Goal: Task Accomplishment & Management: Manage account settings

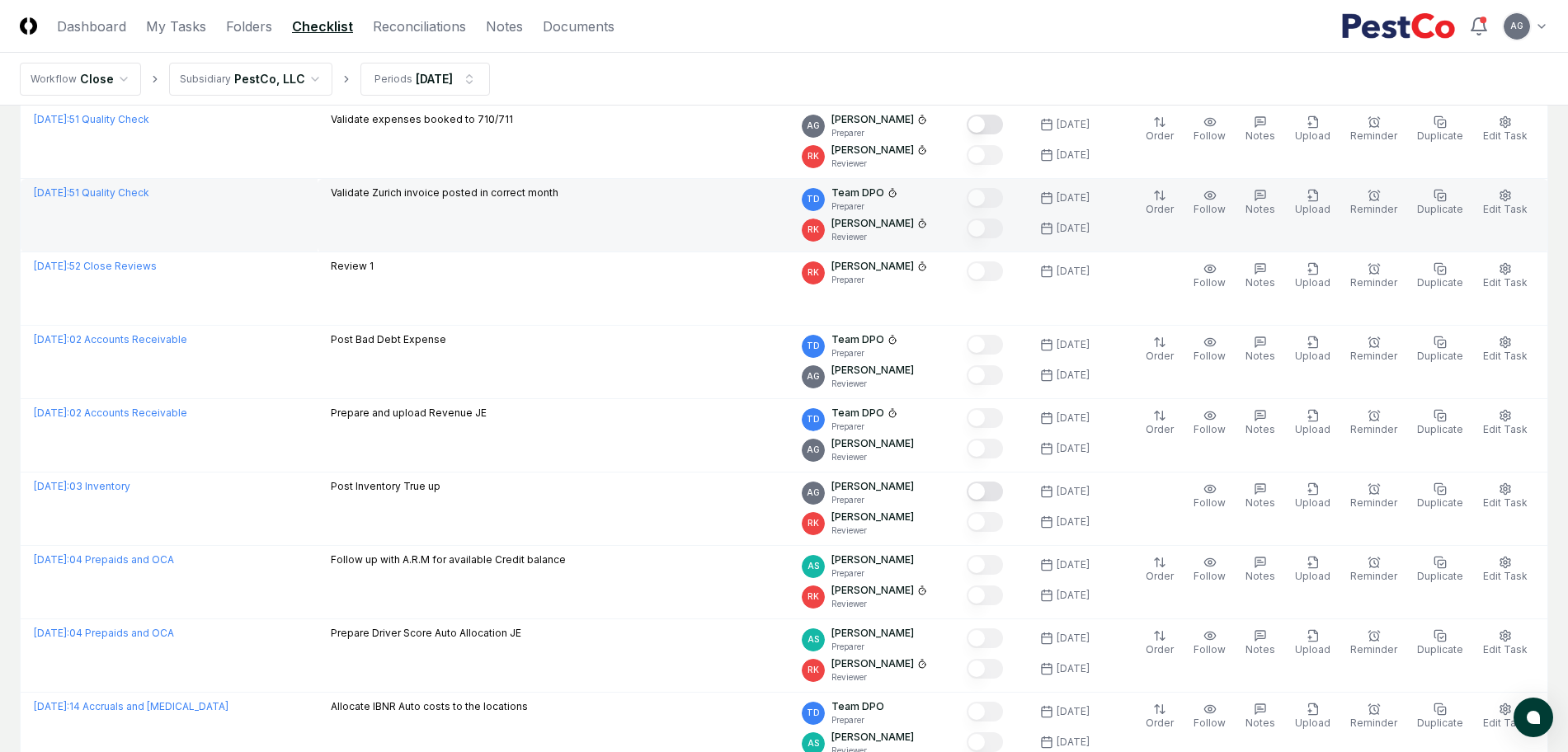
scroll to position [618, 0]
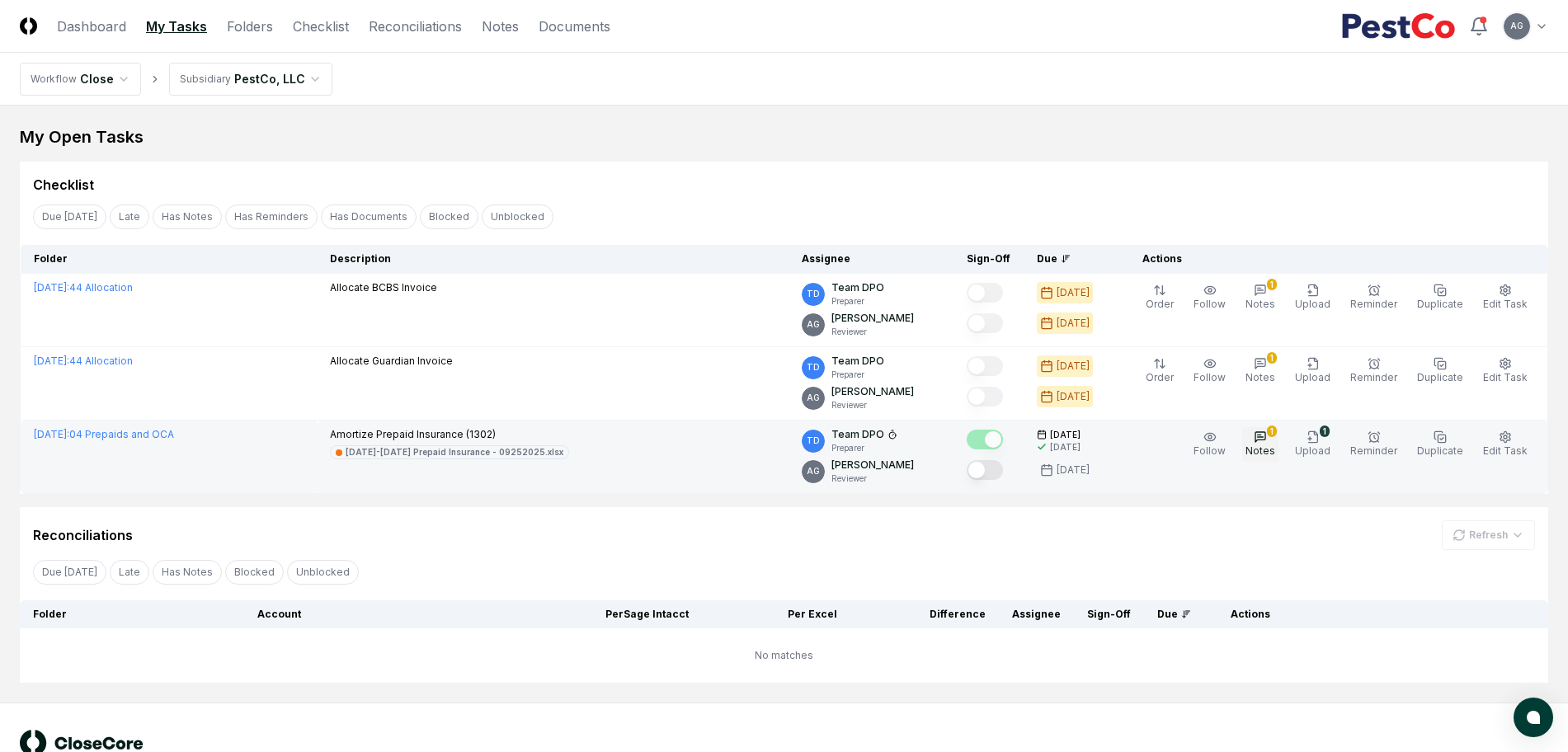
click at [1266, 442] on icon "button" at bounding box center [1260, 436] width 13 height 13
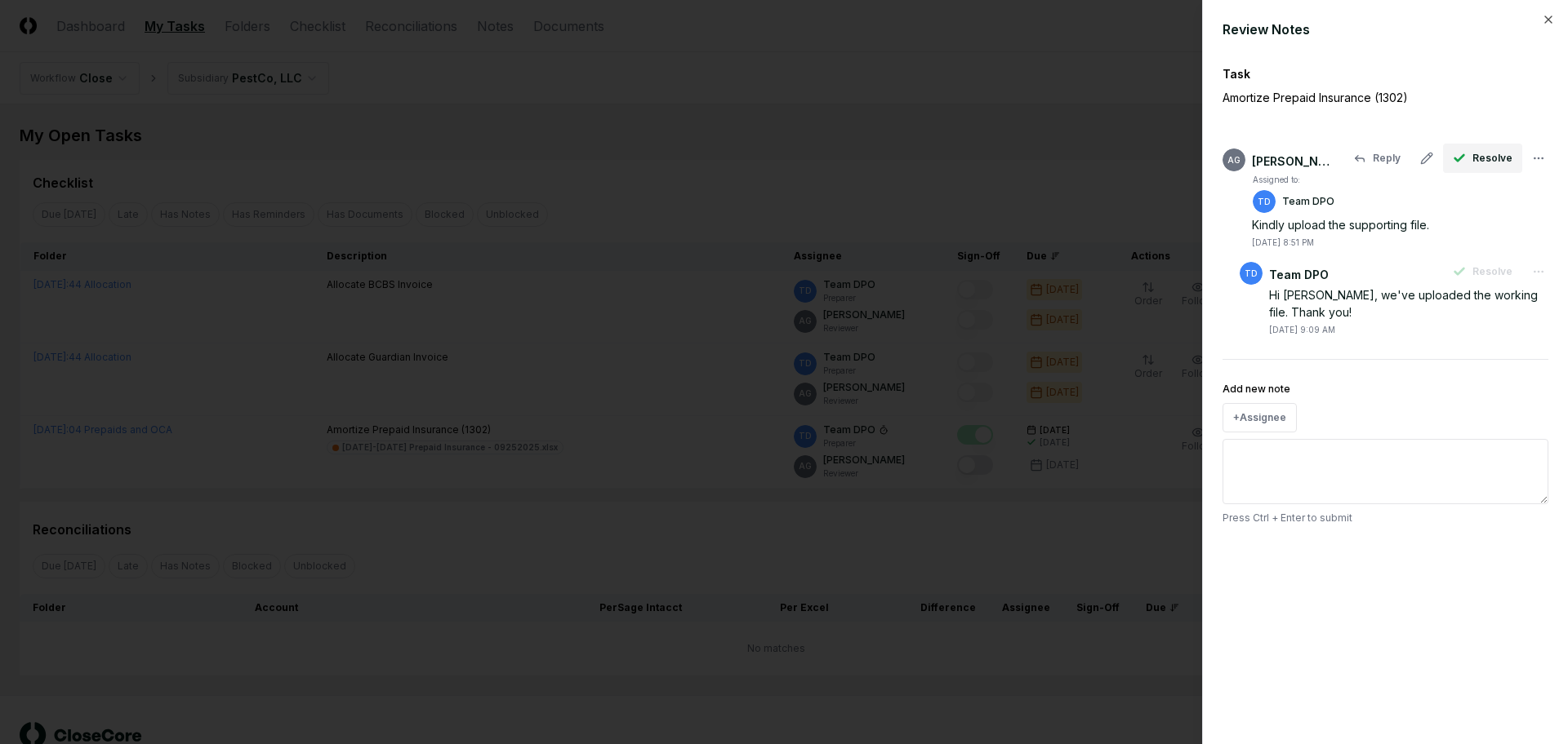
click at [1509, 156] on span "Resolve" at bounding box center [1492, 158] width 40 height 15
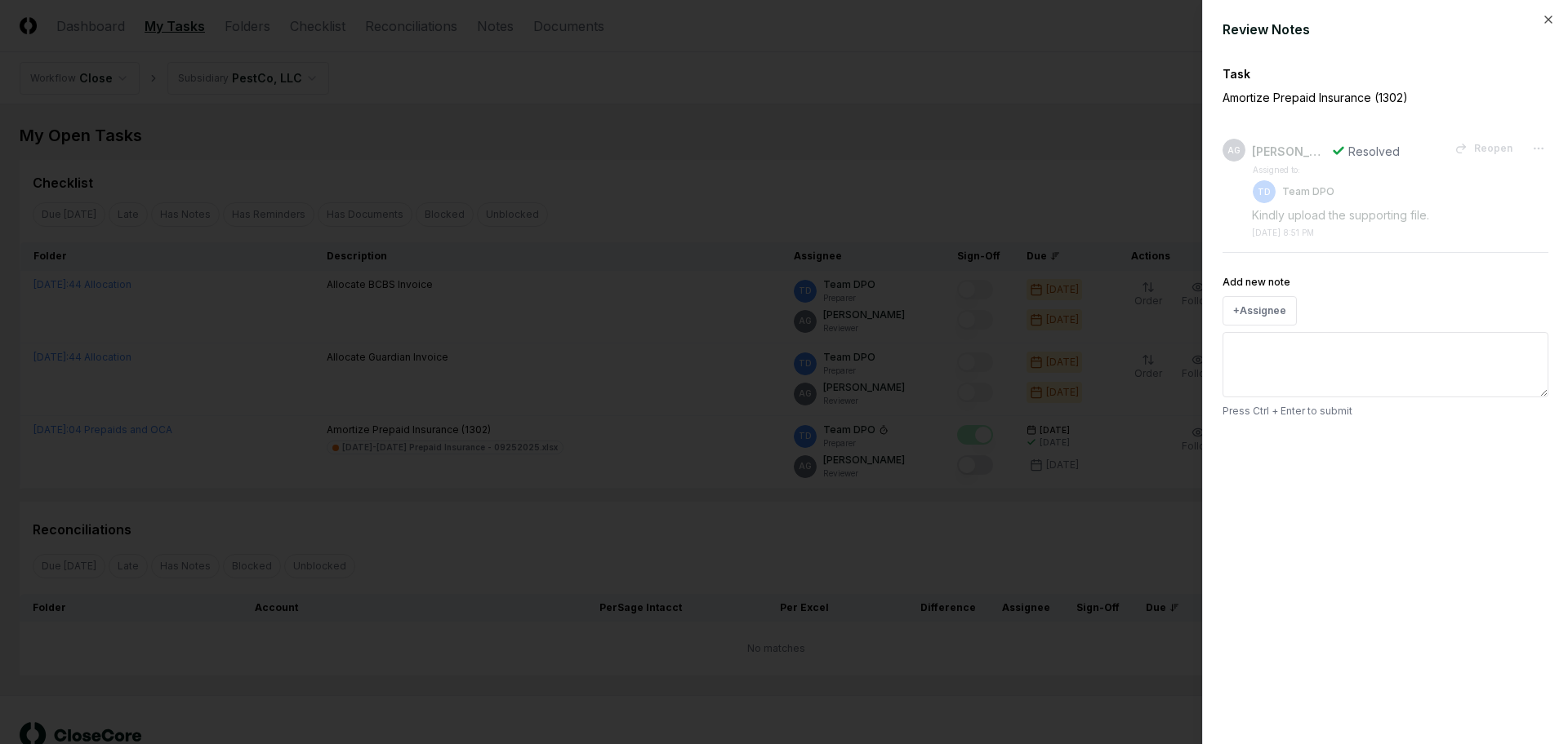
click at [660, 451] on div at bounding box center [784, 372] width 1568 height 744
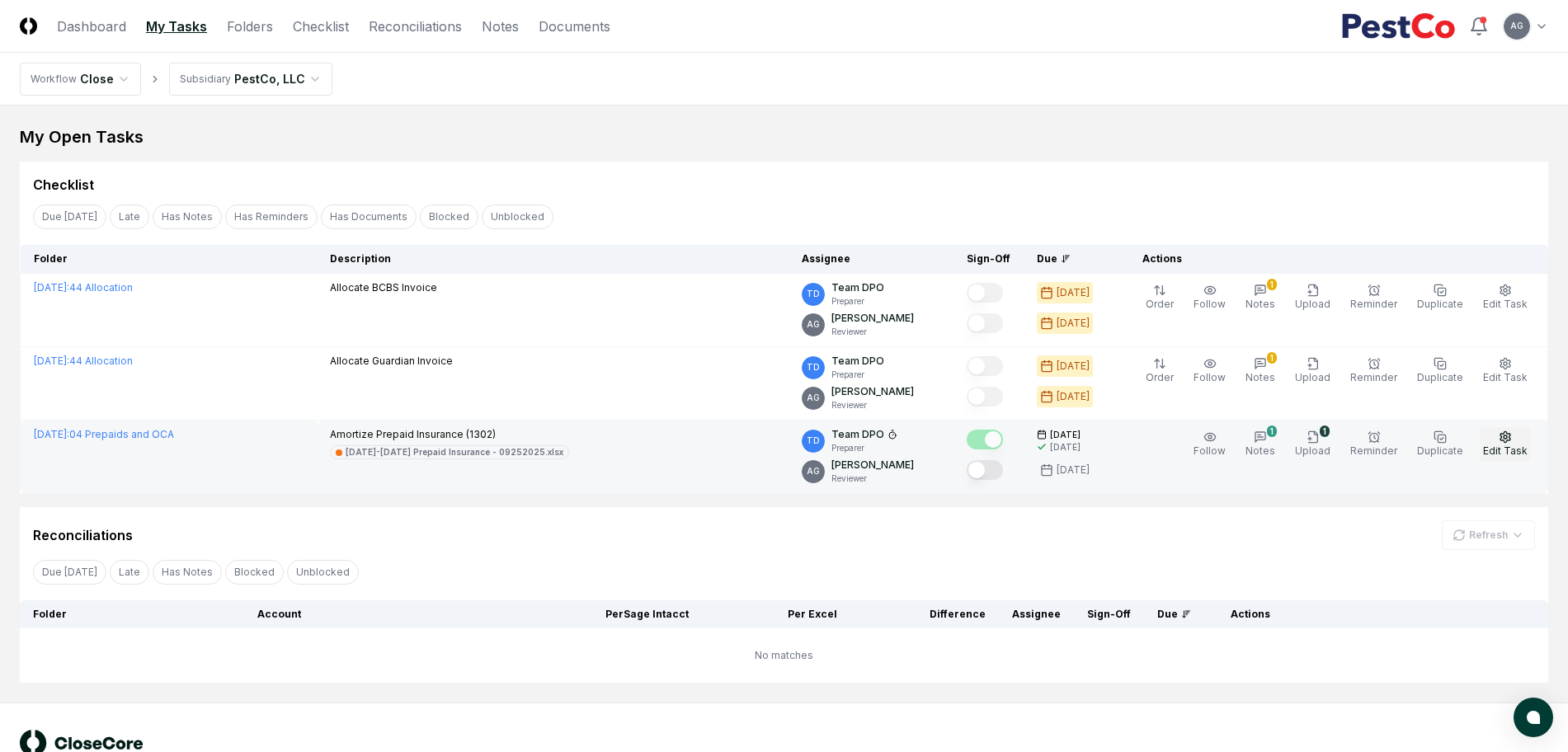
click at [1518, 435] on button "Edit Task" at bounding box center [1505, 445] width 51 height 35
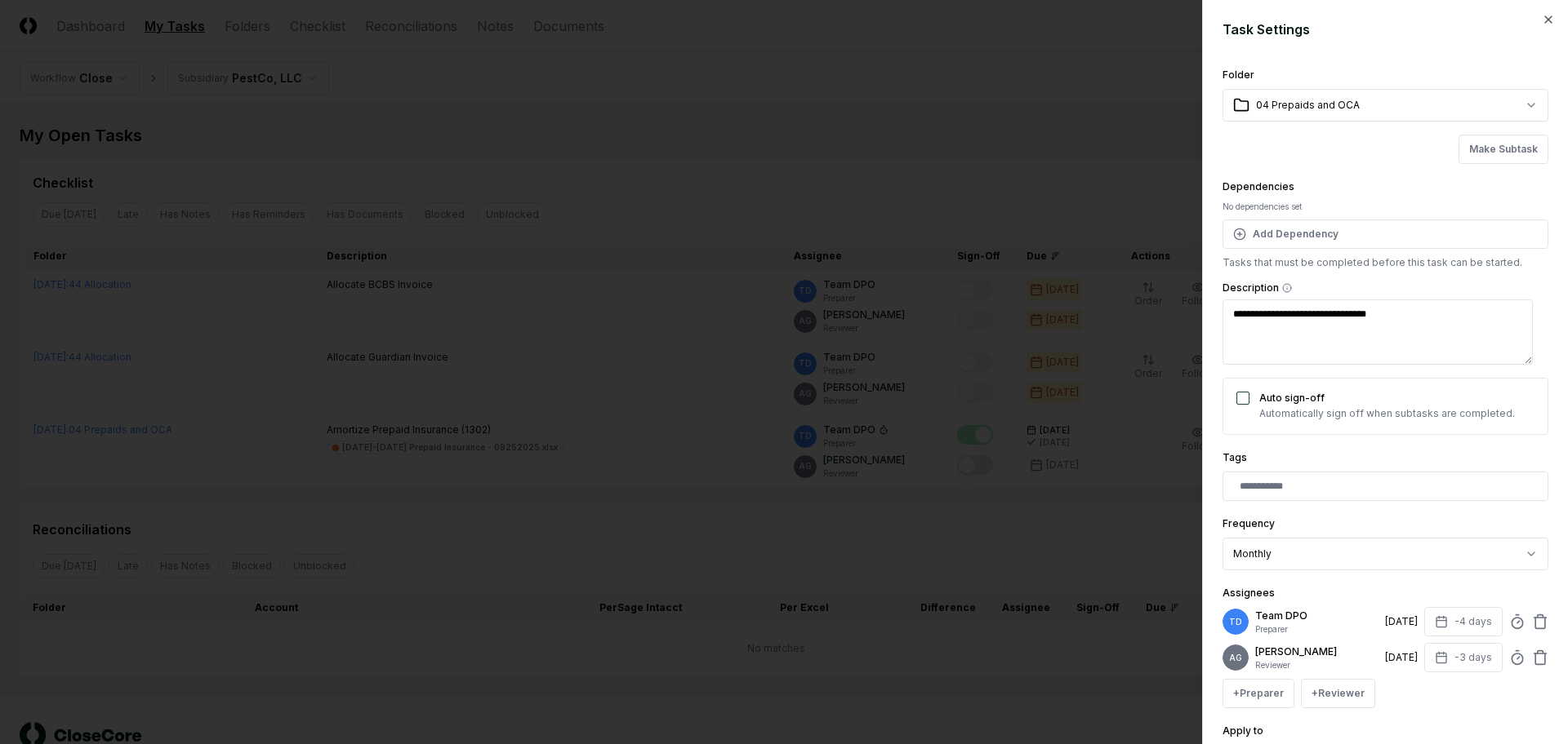
click at [642, 513] on div at bounding box center [784, 372] width 1568 height 744
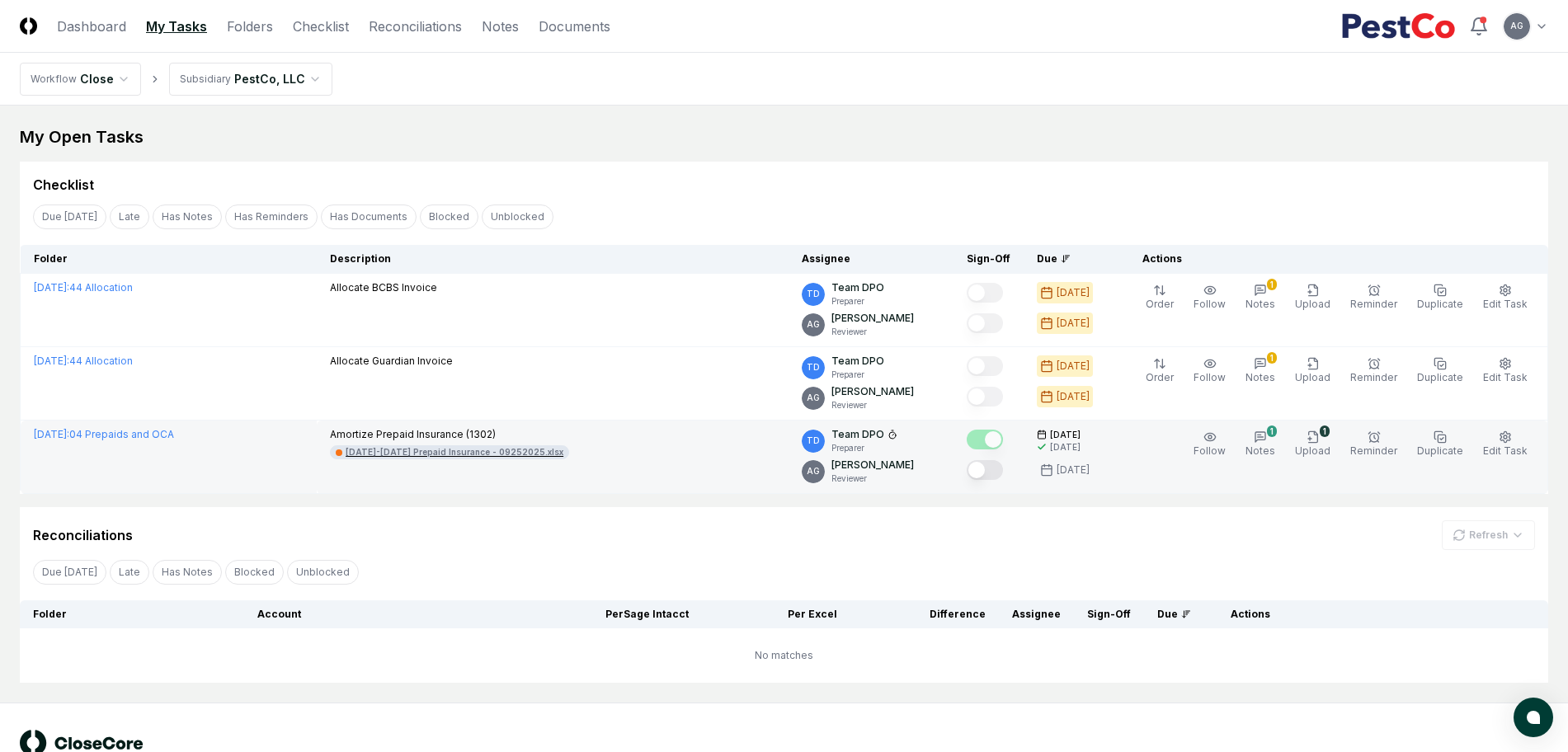
click at [564, 451] on div "[DATE]-[DATE] Prepaid Insurance - 09252025.xlsx" at bounding box center [454, 453] width 218 height 12
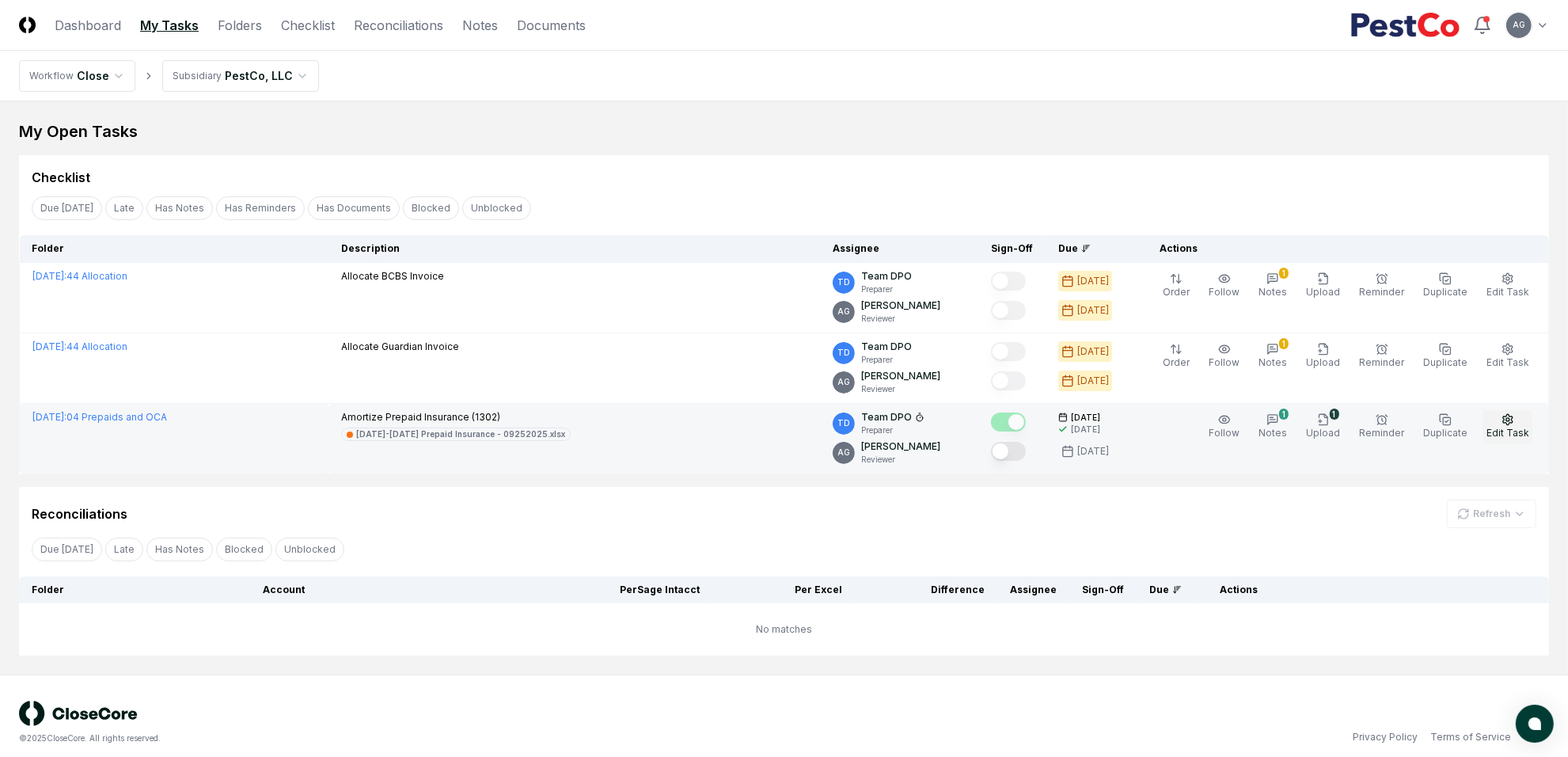
click at [1519, 432] on span "Edit Task" at bounding box center [1507, 433] width 42 height 12
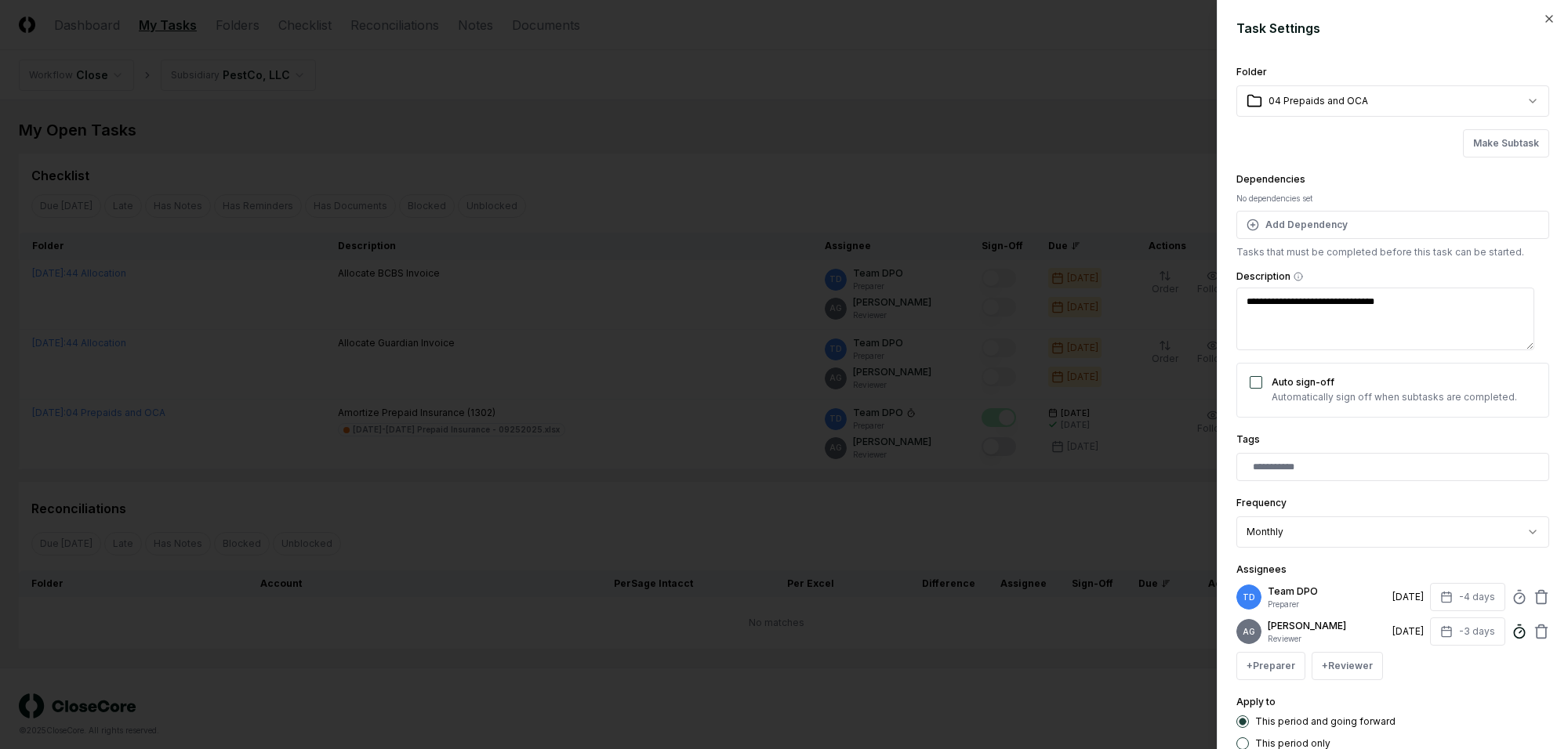
click at [1505, 635] on circle at bounding box center [1519, 633] width 10 height 10
type textarea "*"
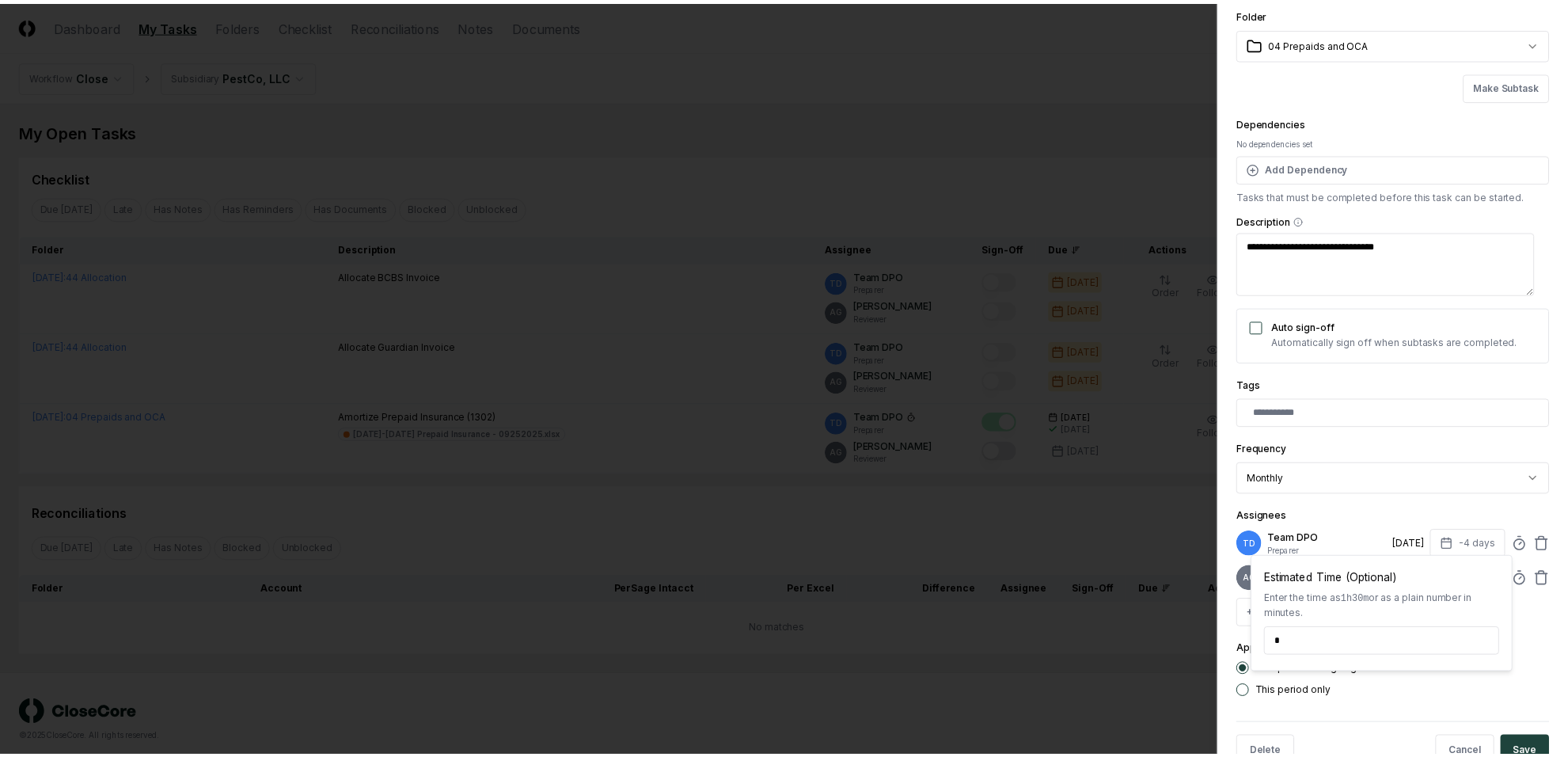
scroll to position [116, 0]
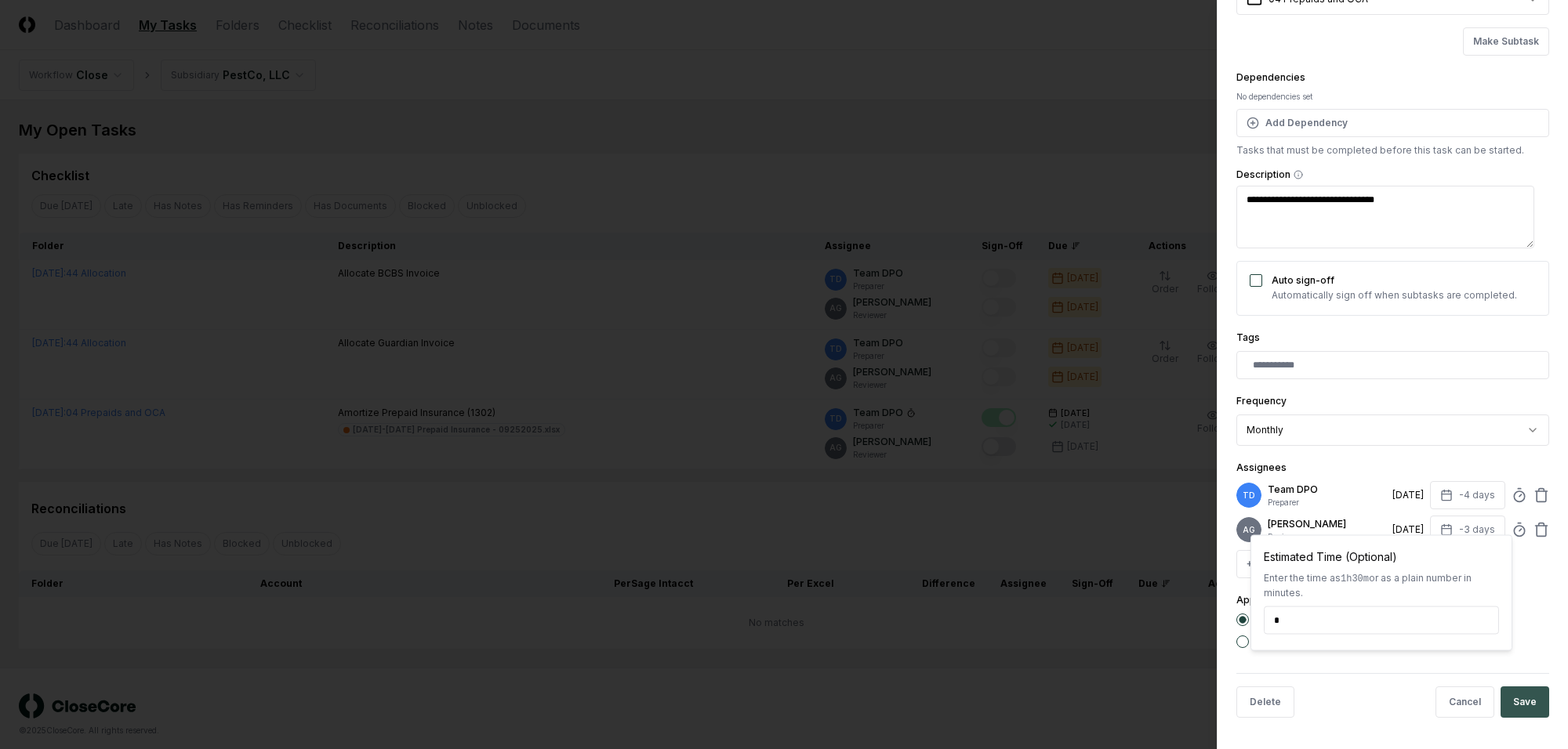
type input "*****"
click at [1505, 695] on button "Save" at bounding box center [1524, 702] width 49 height 31
type textarea "*"
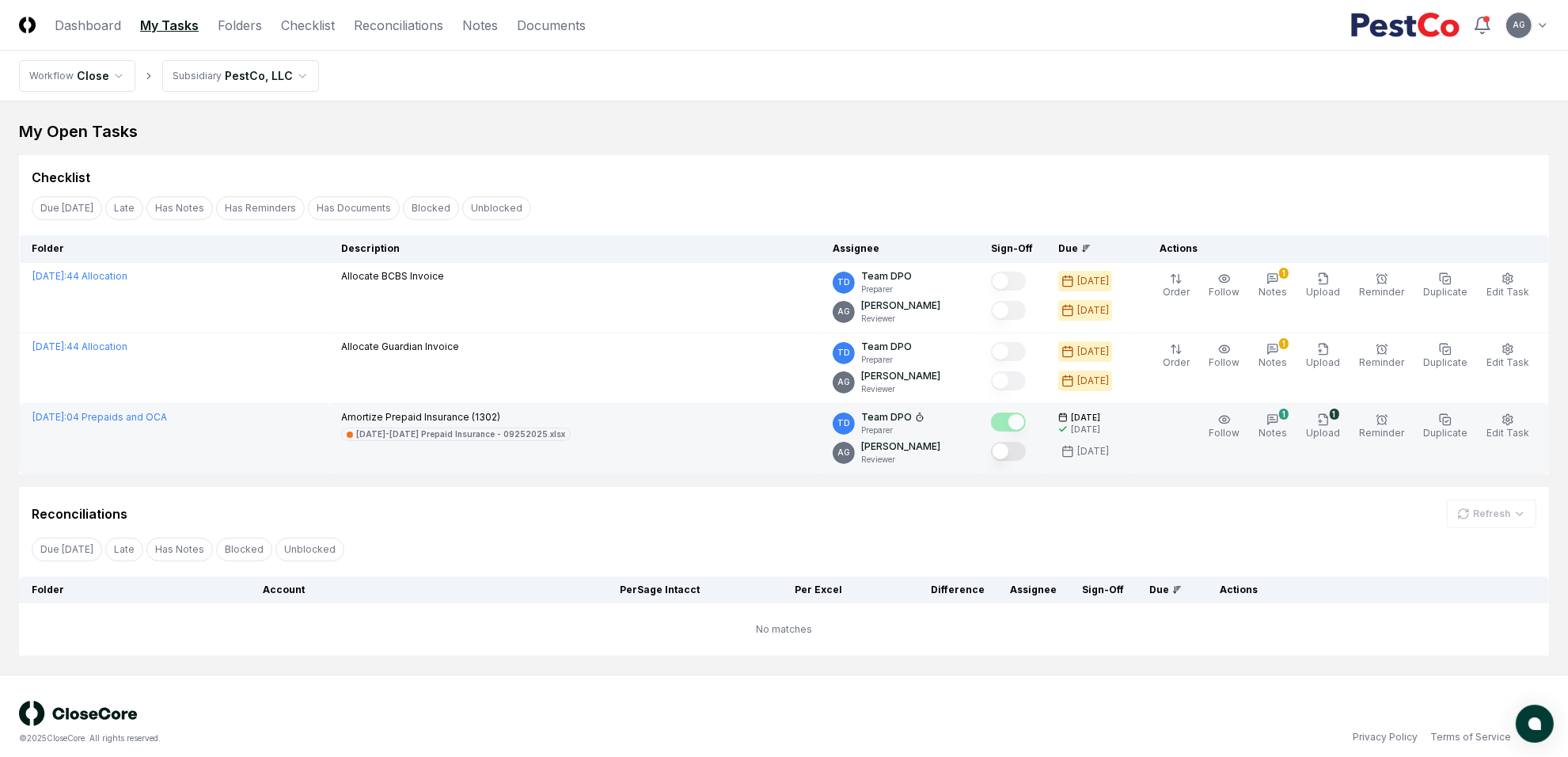
click at [1026, 452] on button "Mark complete" at bounding box center [1009, 451] width 35 height 19
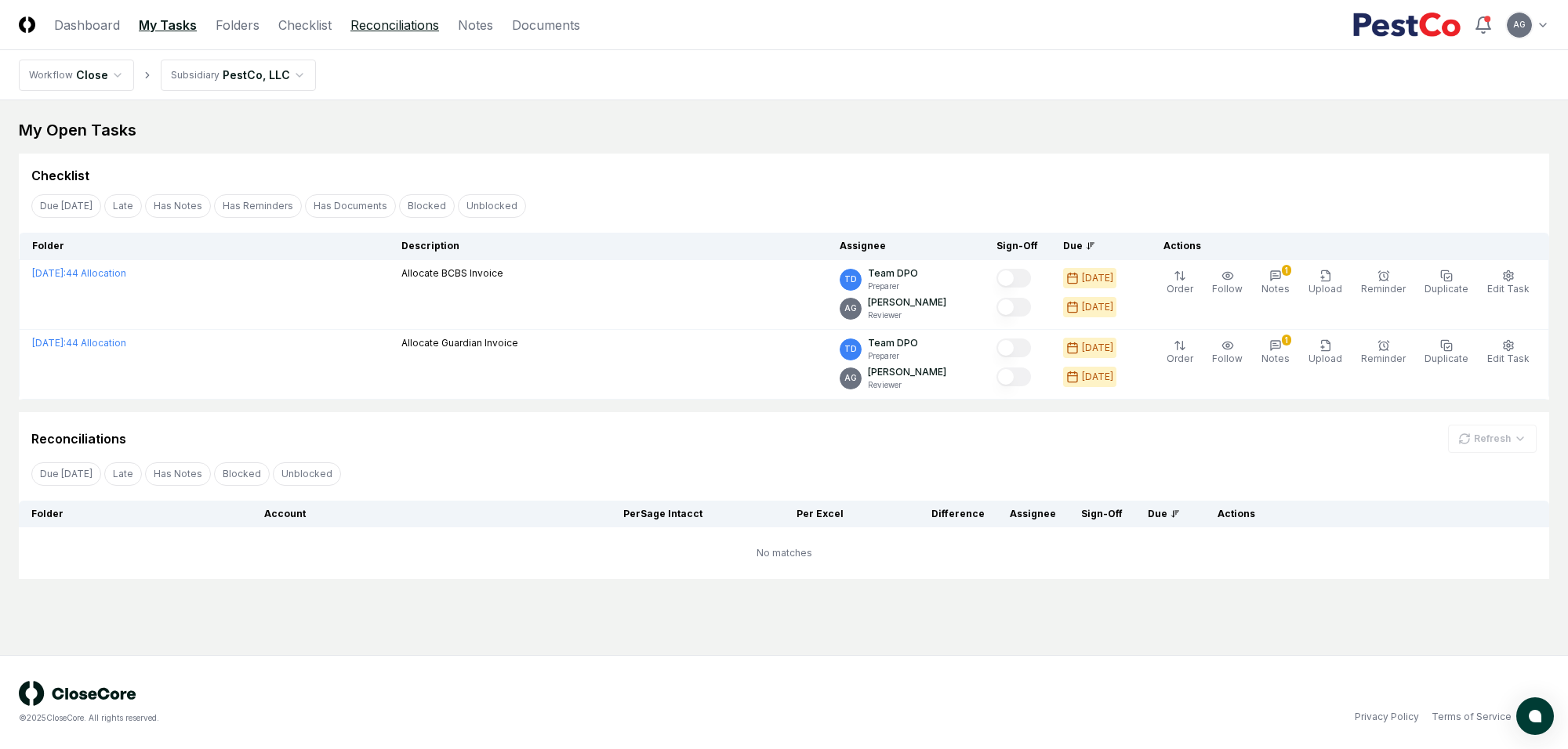
click at [406, 21] on link "Reconciliations" at bounding box center [394, 25] width 88 height 19
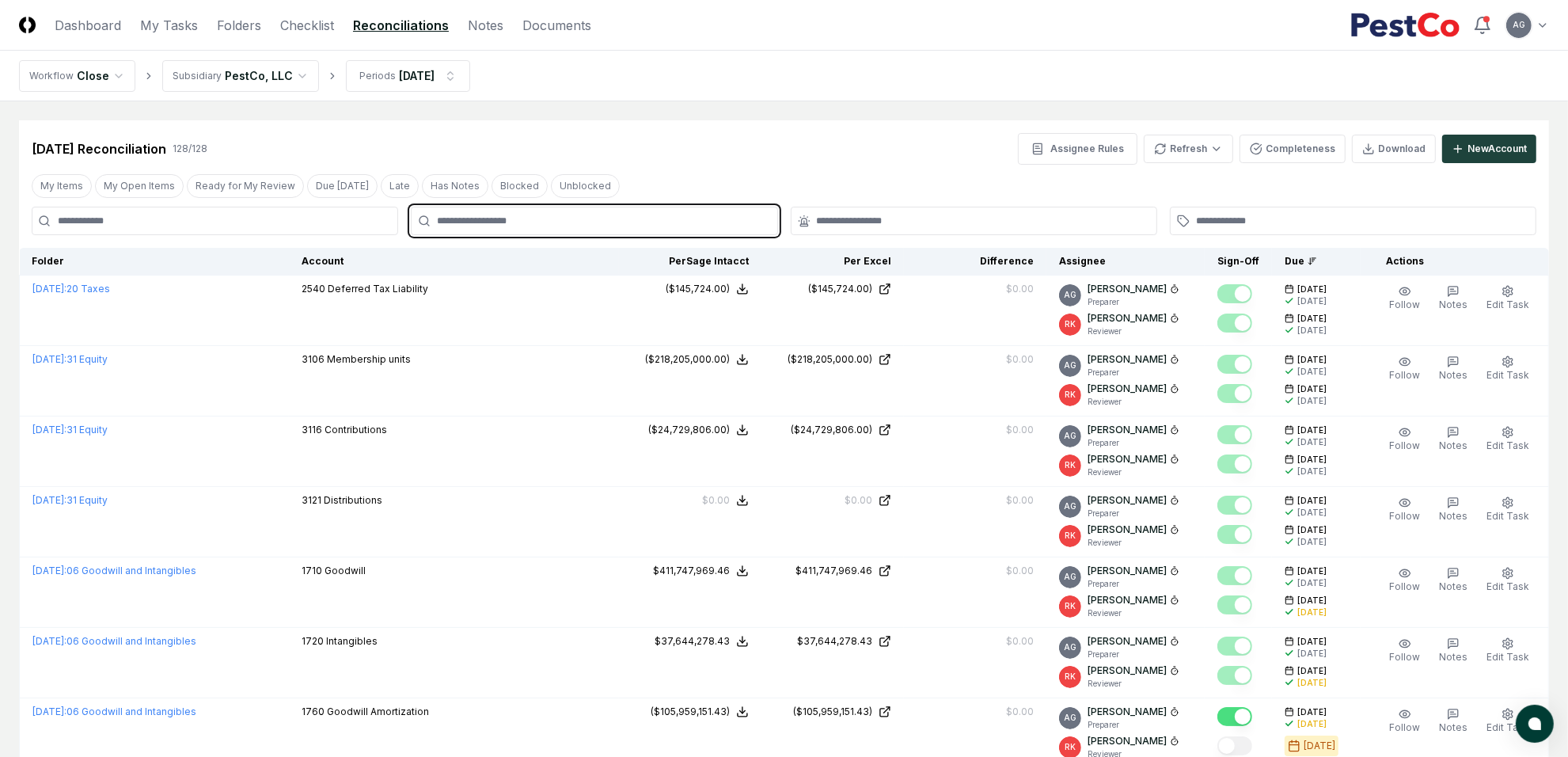
click at [697, 222] on input "text" at bounding box center [602, 221] width 330 height 14
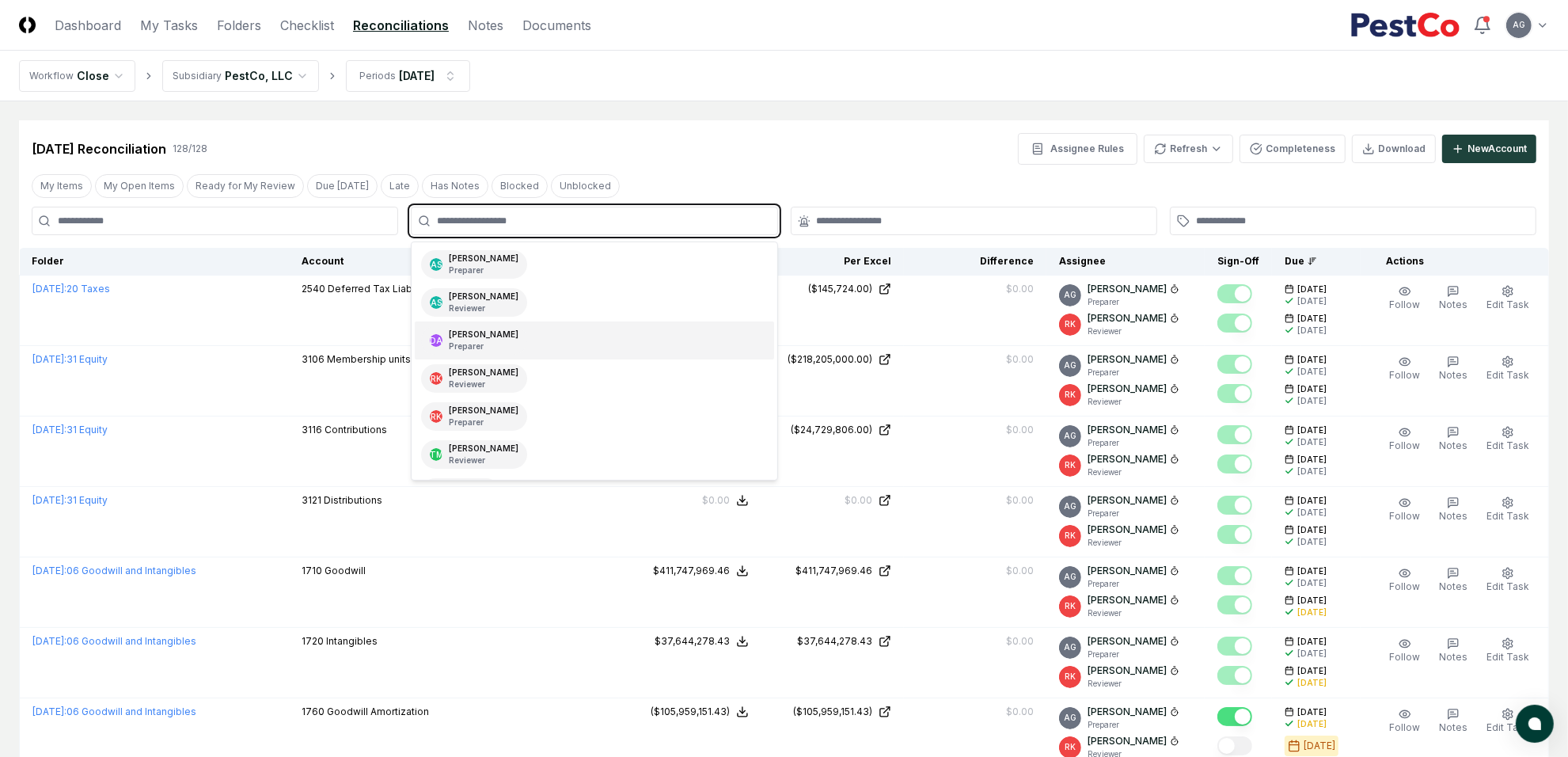
scroll to position [191, 0]
click at [548, 384] on div "TD Team DPO Preparer" at bounding box center [593, 382] width 359 height 38
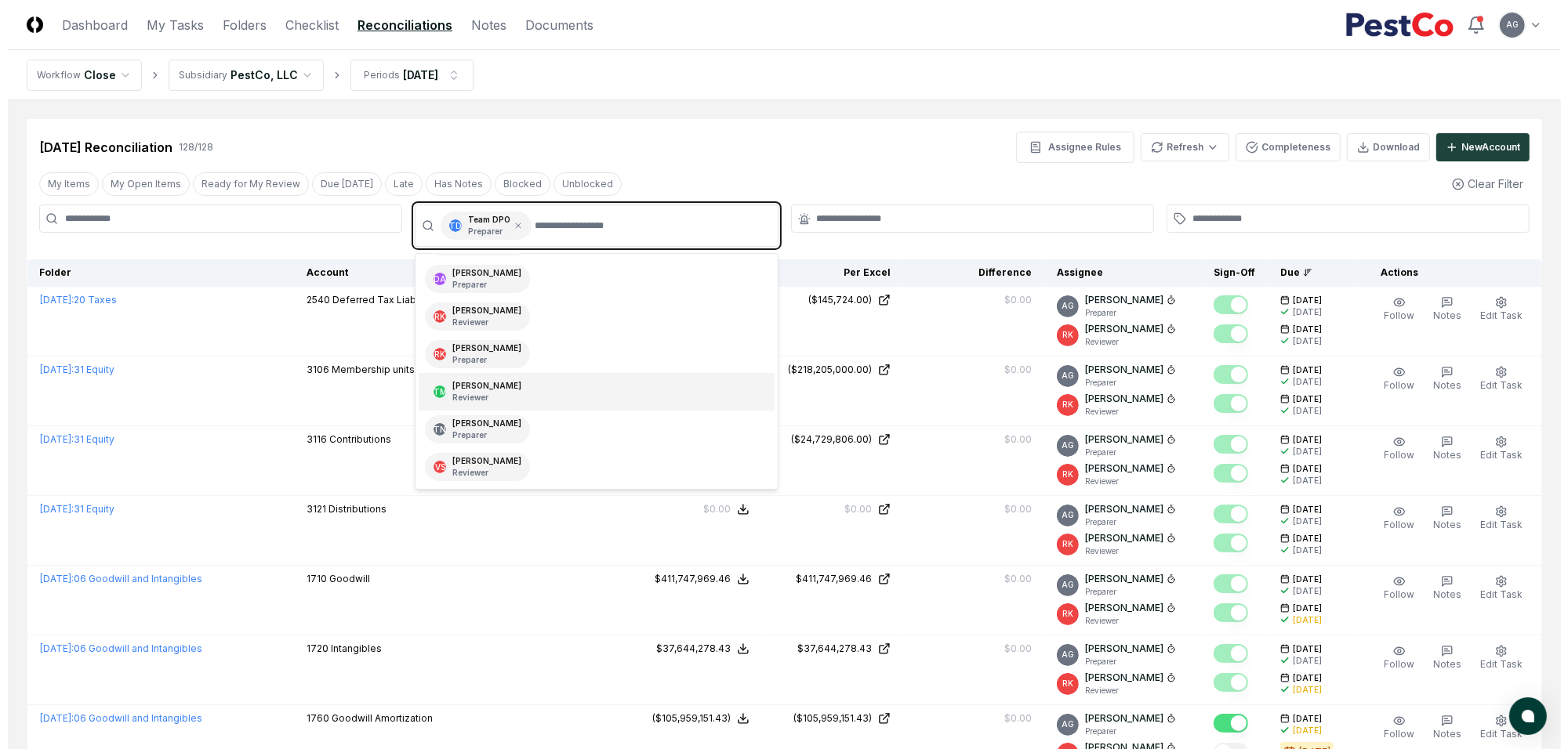
scroll to position [151, 0]
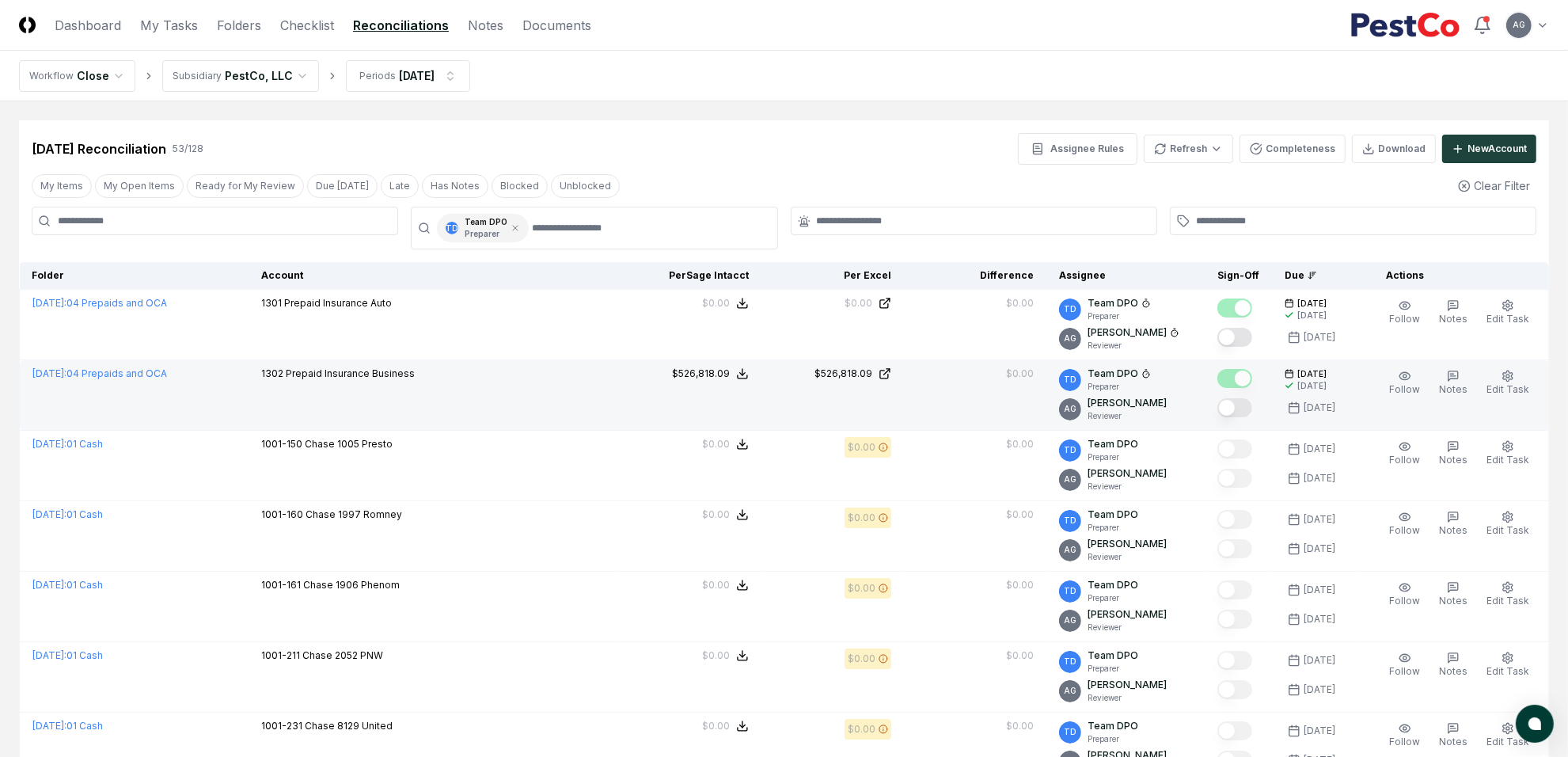
click at [349, 381] on p "1302 Prepaid Insurance Business" at bounding box center [338, 373] width 154 height 14
click at [827, 372] on div "$526,818.09" at bounding box center [843, 373] width 57 height 14
click at [1253, 401] on button "Mark complete" at bounding box center [1235, 407] width 35 height 19
click at [1501, 390] on span "Edit Task" at bounding box center [1507, 389] width 42 height 12
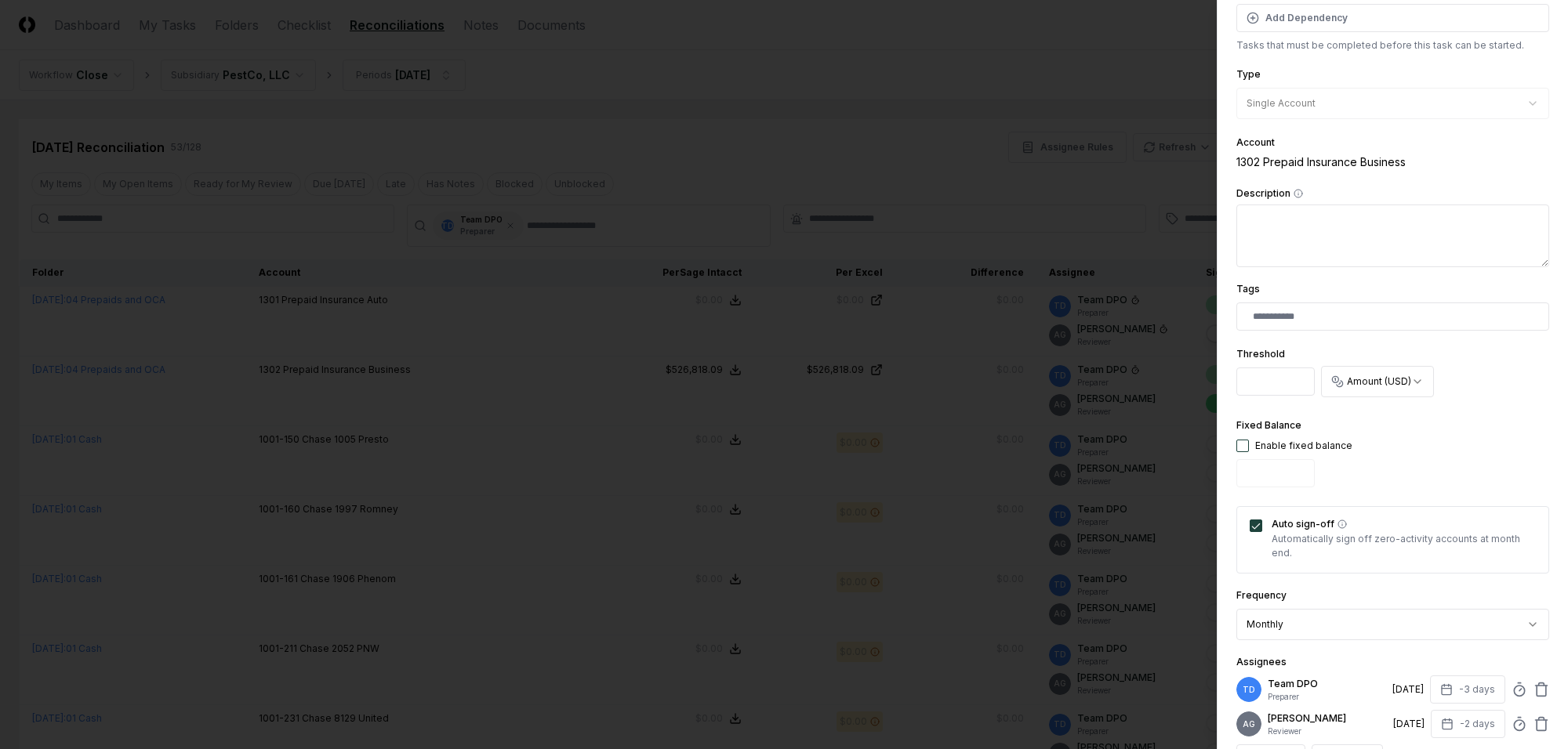
scroll to position [196, 0]
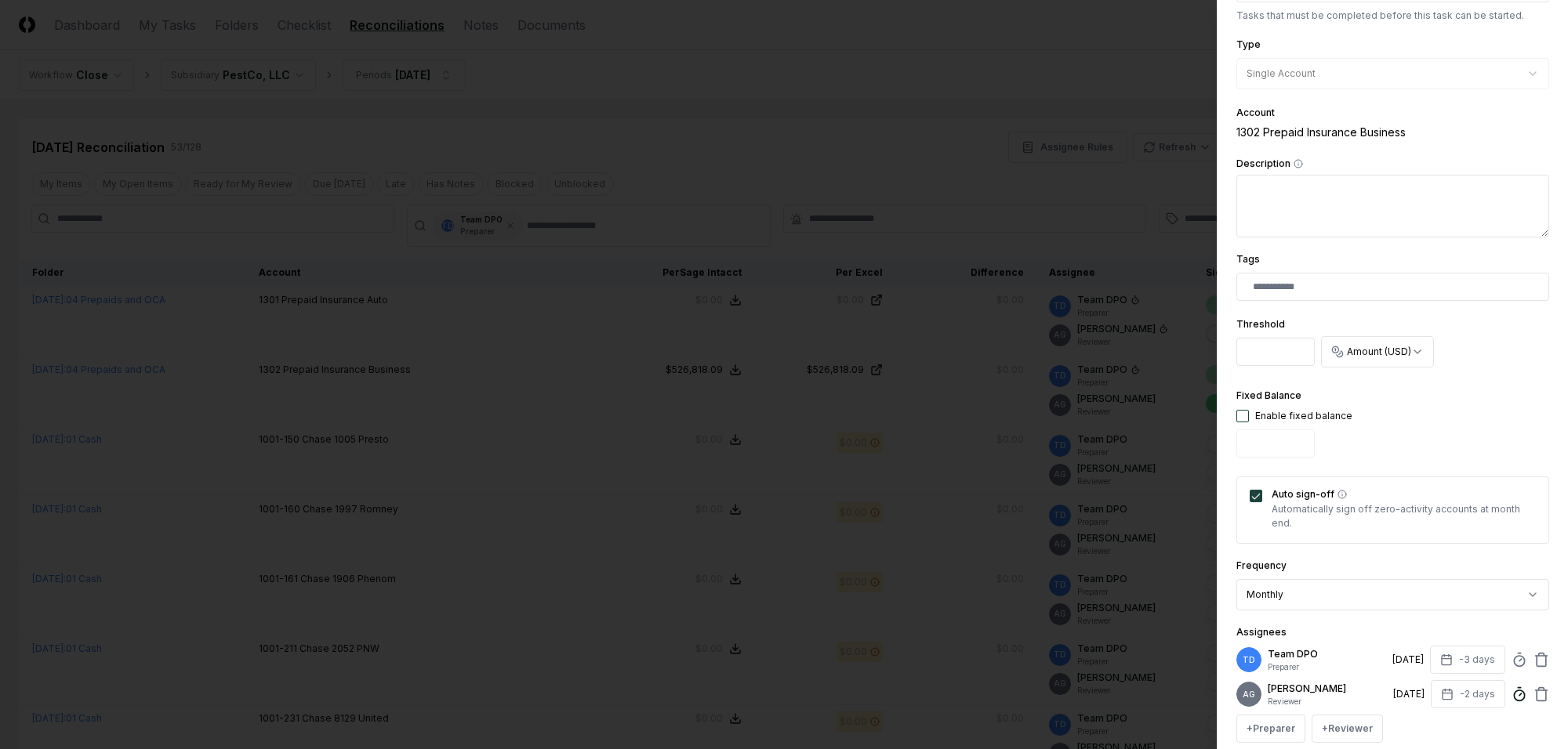
click at [1518, 688] on line at bounding box center [1519, 688] width 2 height 0
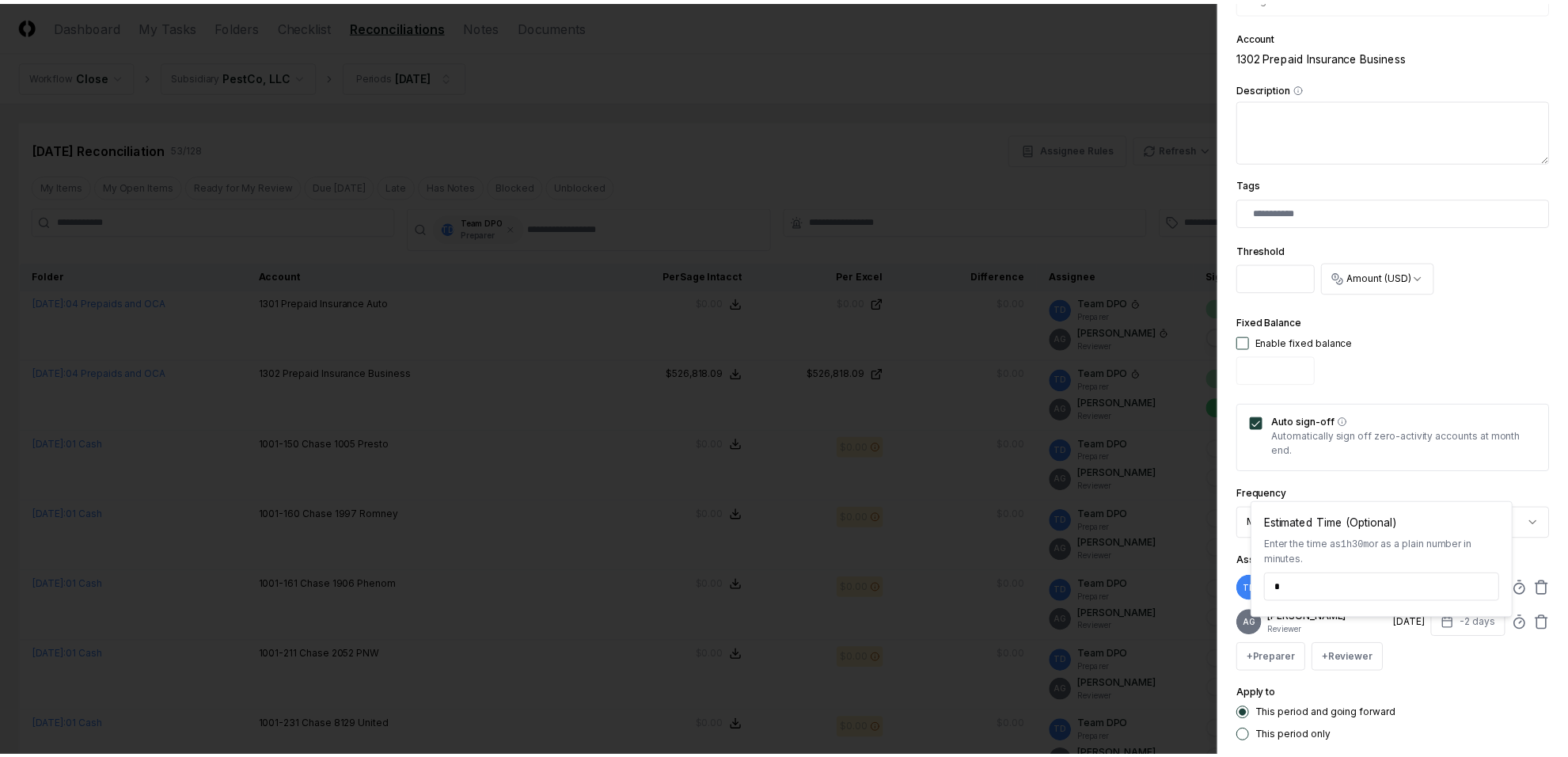
scroll to position [376, 0]
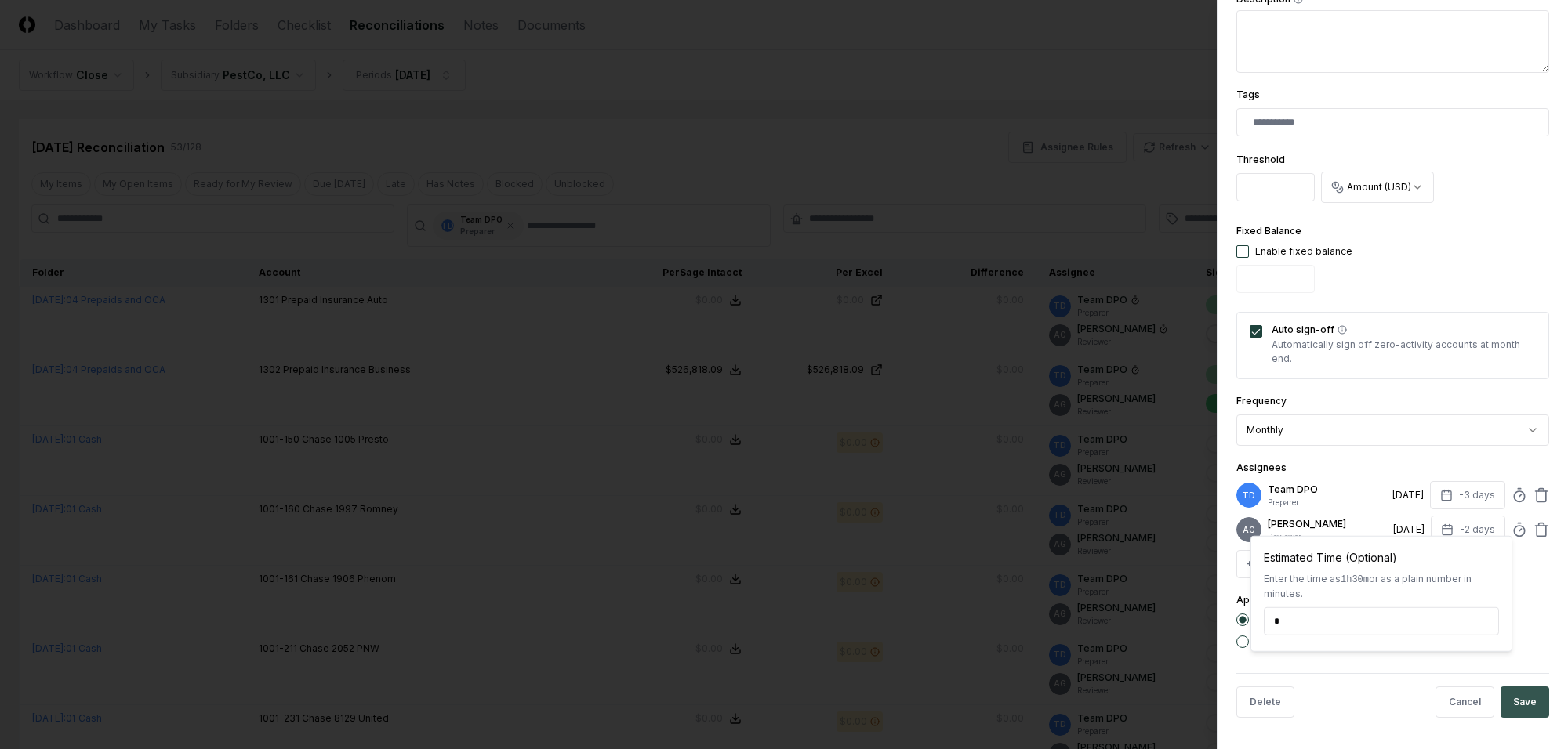
type input "*****"
click at [1505, 694] on button "Save" at bounding box center [1524, 702] width 49 height 31
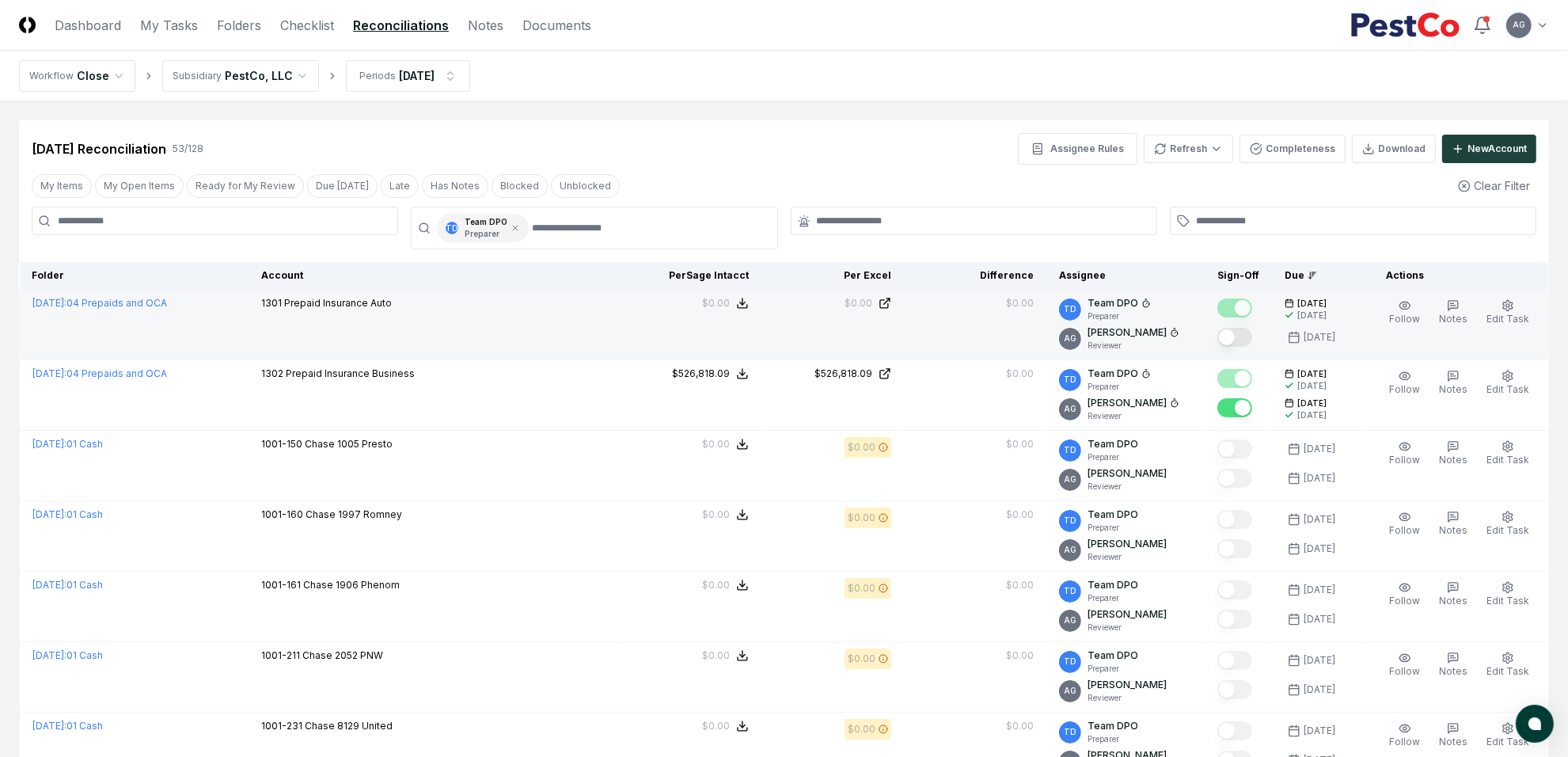
click at [1243, 332] on button "Mark complete" at bounding box center [1235, 337] width 35 height 19
